Goal: Task Accomplishment & Management: Use online tool/utility

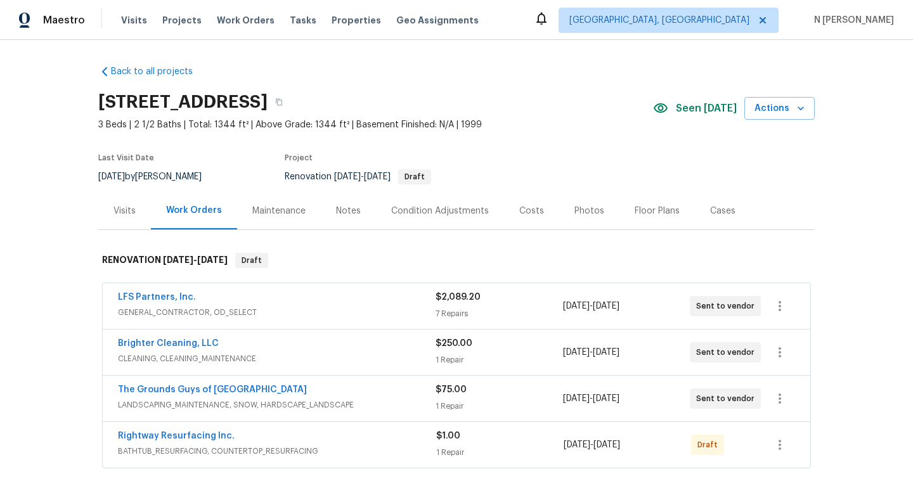
click at [124, 215] on div "Visits" at bounding box center [124, 211] width 22 height 13
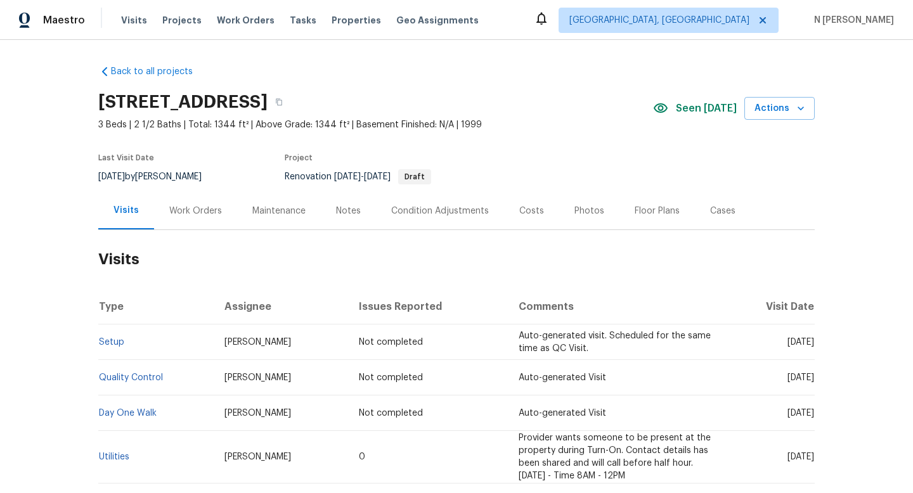
scroll to position [77, 0]
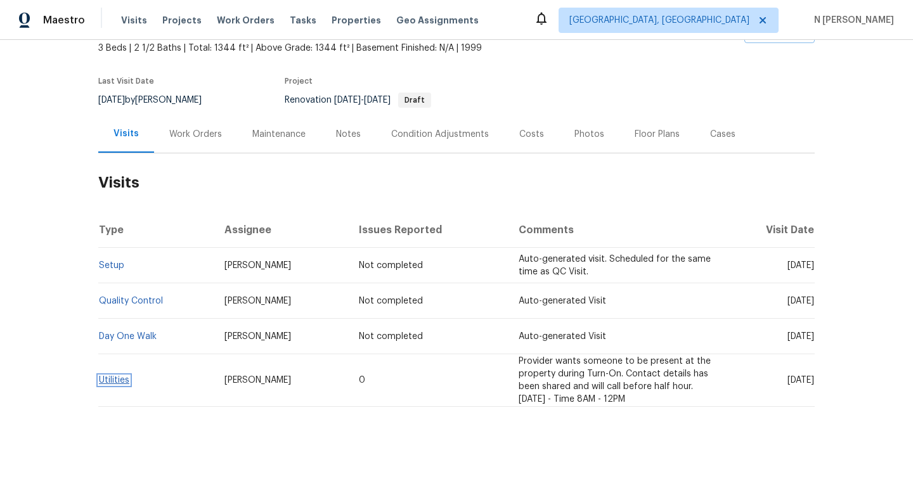
click at [107, 377] on link "Utilities" at bounding box center [114, 380] width 30 height 9
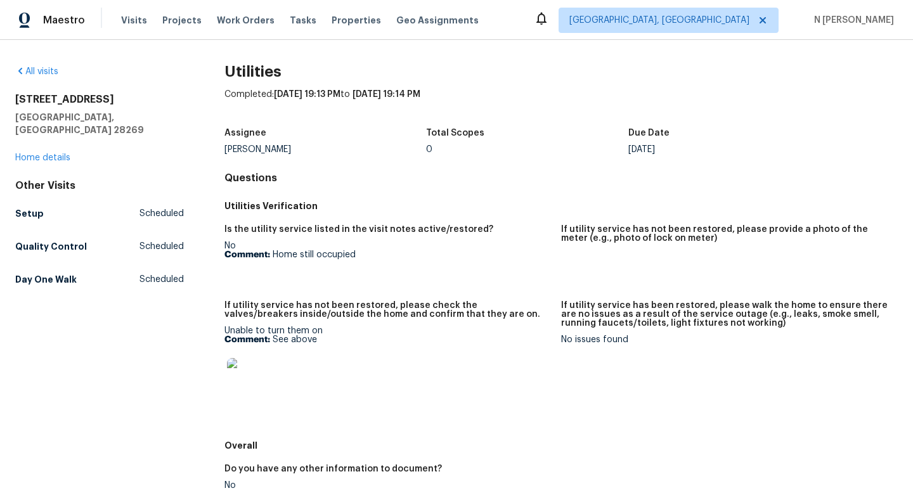
scroll to position [191, 0]
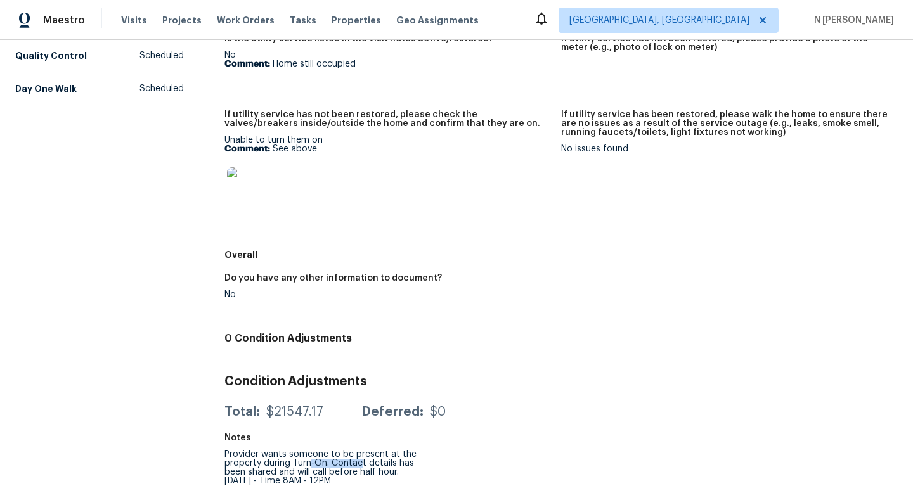
drag, startPoint x: 310, startPoint y: 462, endPoint x: 364, endPoint y: 462, distance: 54.5
click at [364, 462] on div "Provider wants someone to be present at the property during Turn-On. Contact de…" at bounding box center [325, 467] width 202 height 35
drag, startPoint x: 319, startPoint y: 474, endPoint x: 392, endPoint y: 474, distance: 72.9
click at [393, 474] on div "Provider wants someone to be present at the property during Turn-On. Contact de…" at bounding box center [325, 467] width 202 height 35
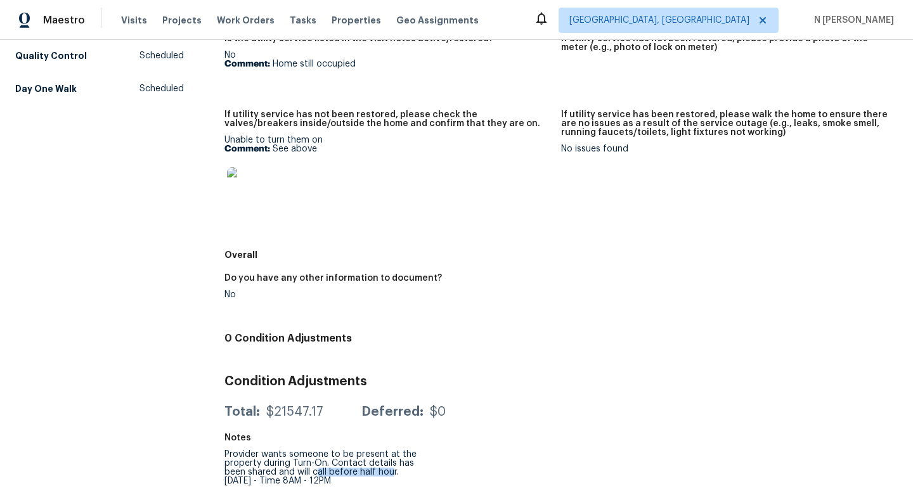
click at [392, 474] on div "Provider wants someone to be present at the property during Turn-On. Contact de…" at bounding box center [325, 467] width 202 height 35
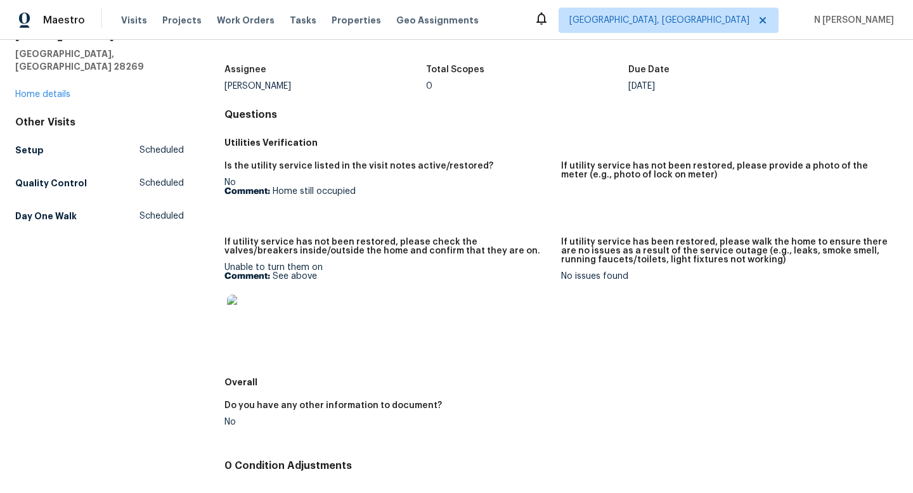
scroll to position [0, 0]
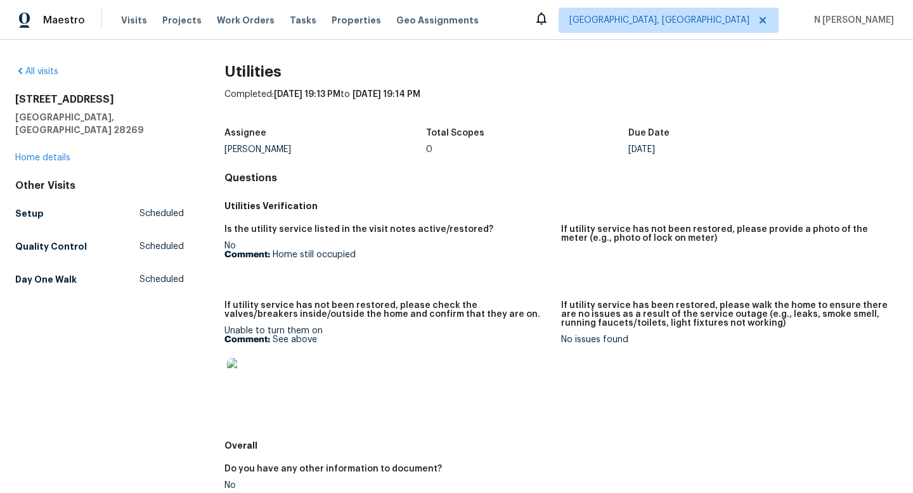
click at [407, 155] on div "Assignee [PERSON_NAME] Total Scopes 0 Due Date [DATE]" at bounding box center [560, 141] width 673 height 41
